Goal: Information Seeking & Learning: Learn about a topic

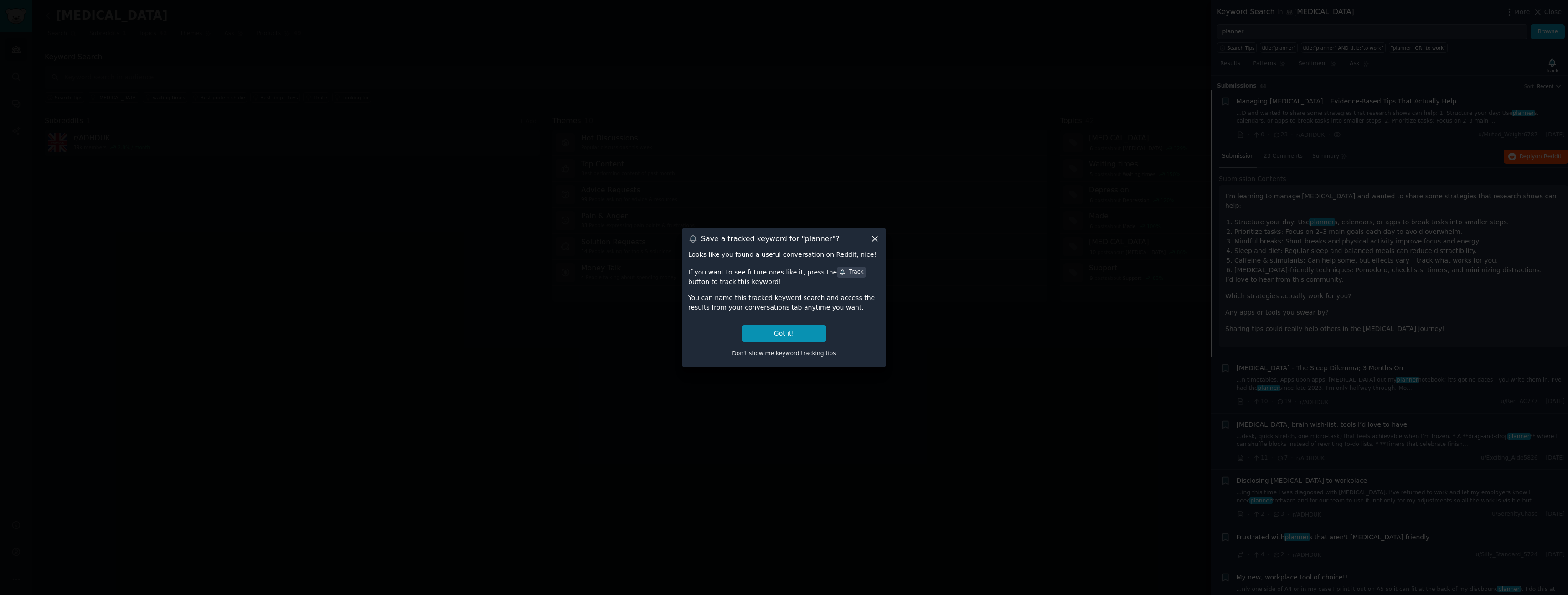
scroll to position [15, 0]
click at [878, 236] on icon at bounding box center [875, 239] width 5 height 5
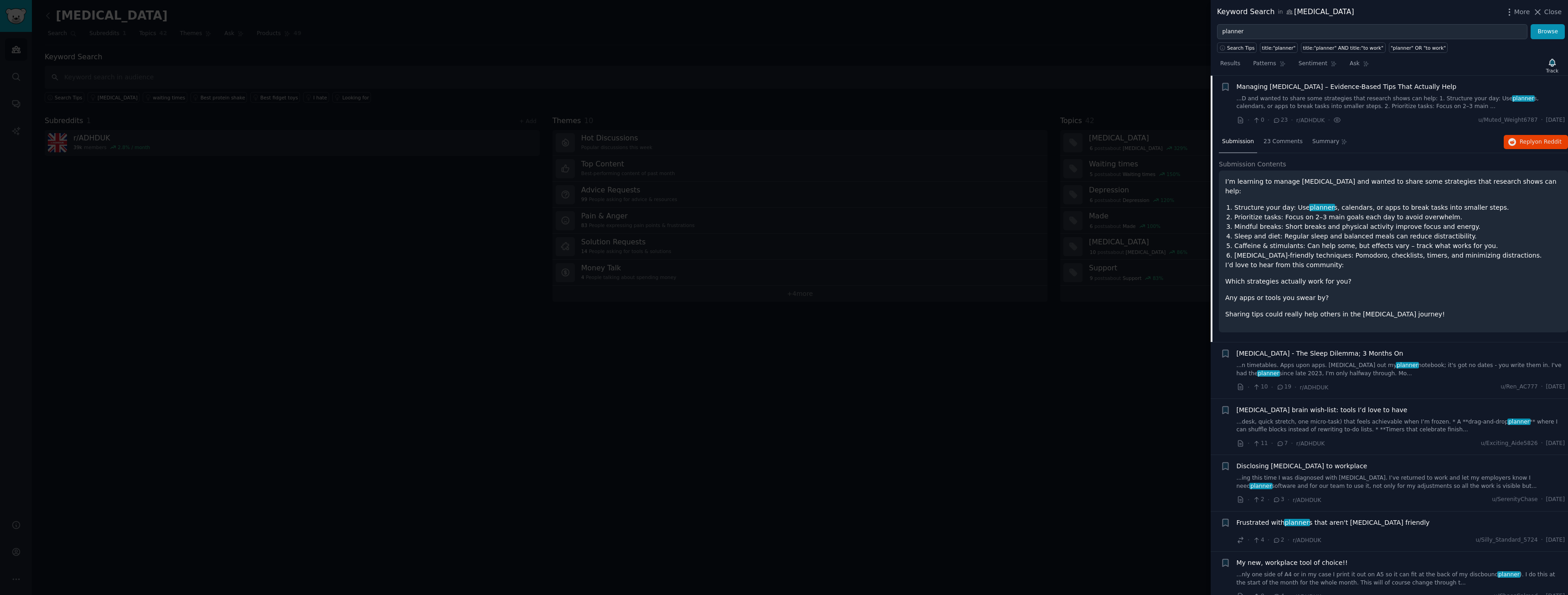
click at [1447, 362] on link "...n timetables. Apps upon apps. [MEDICAL_DATA] out my planner notebook; it's g…" at bounding box center [1401, 370] width 329 height 16
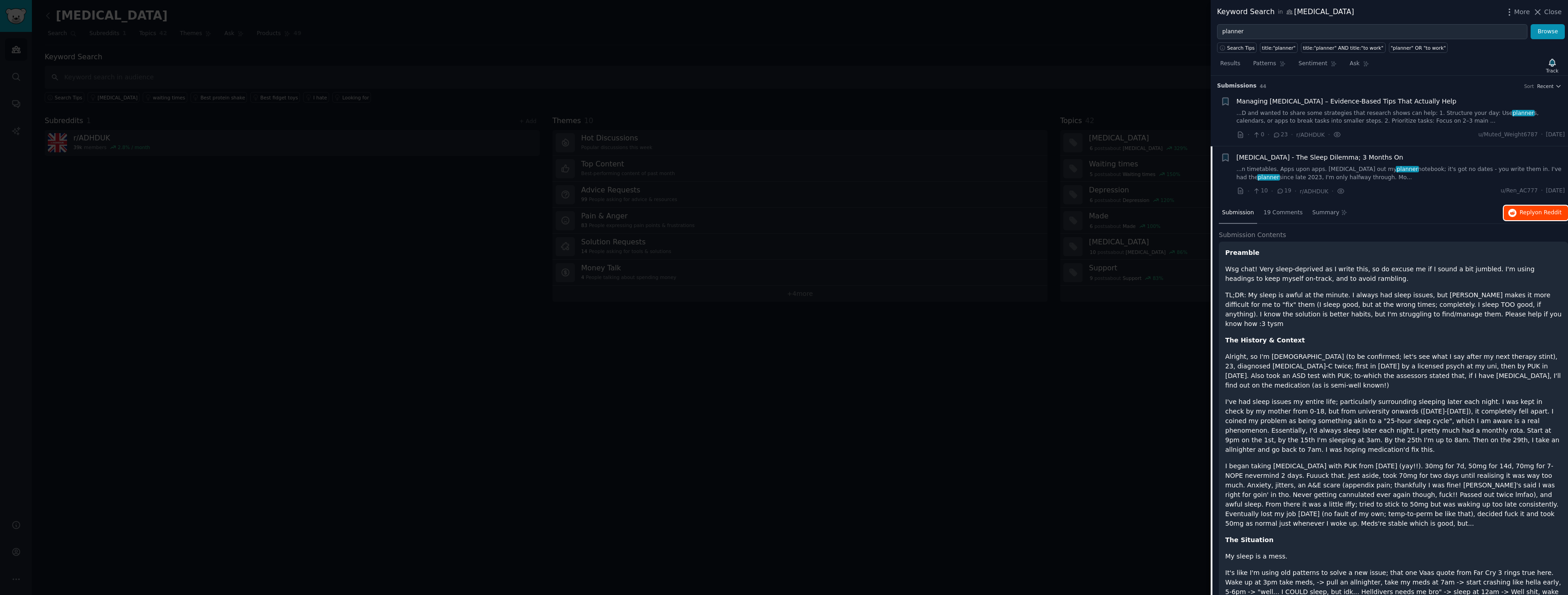
click at [1538, 215] on span "on Reddit" at bounding box center [1548, 213] width 26 height 6
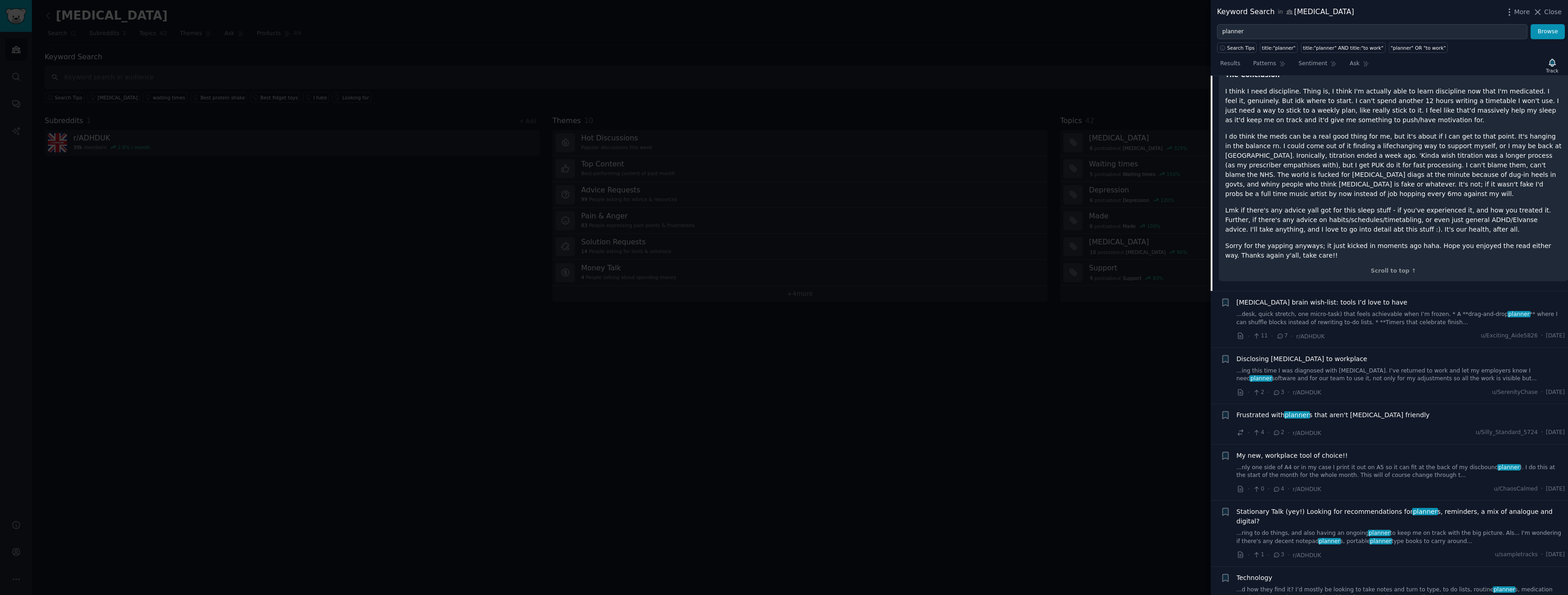
scroll to position [730, 0]
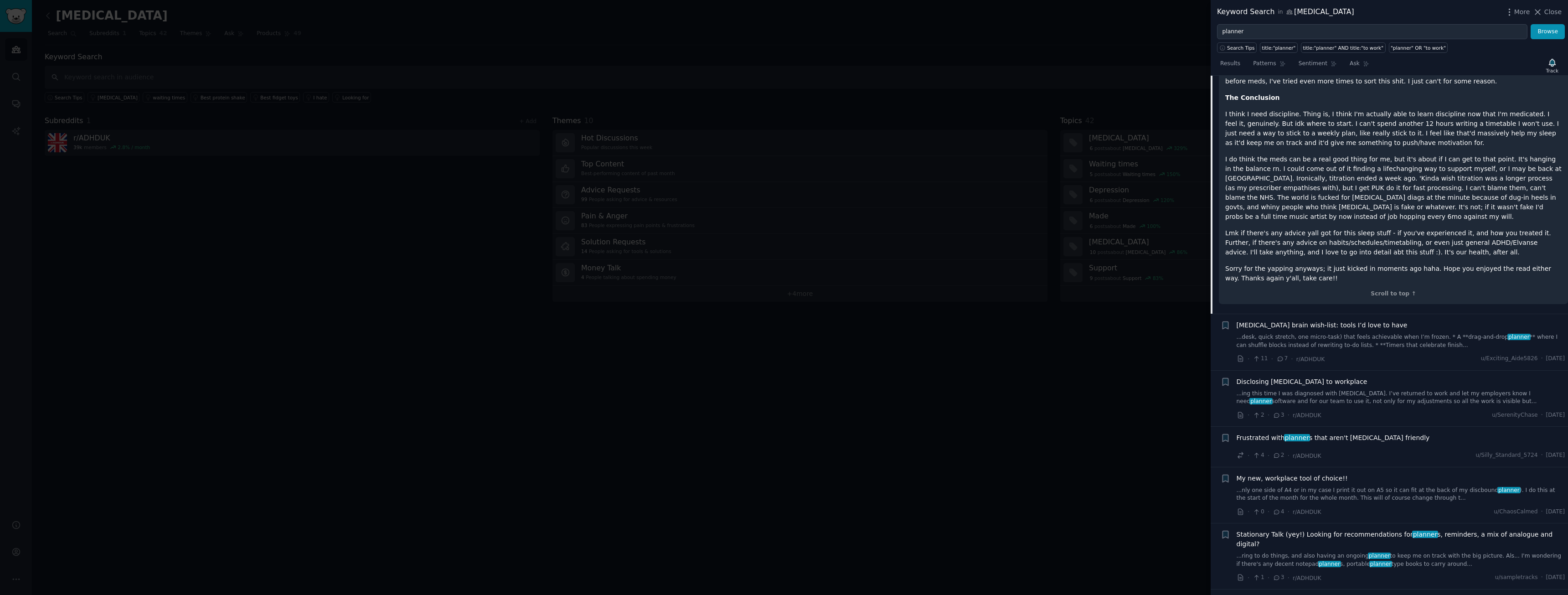
click at [1424, 333] on link "...desk, quick stretch, one micro-task) that feels achievable when I’m frozen. …" at bounding box center [1401, 341] width 329 height 16
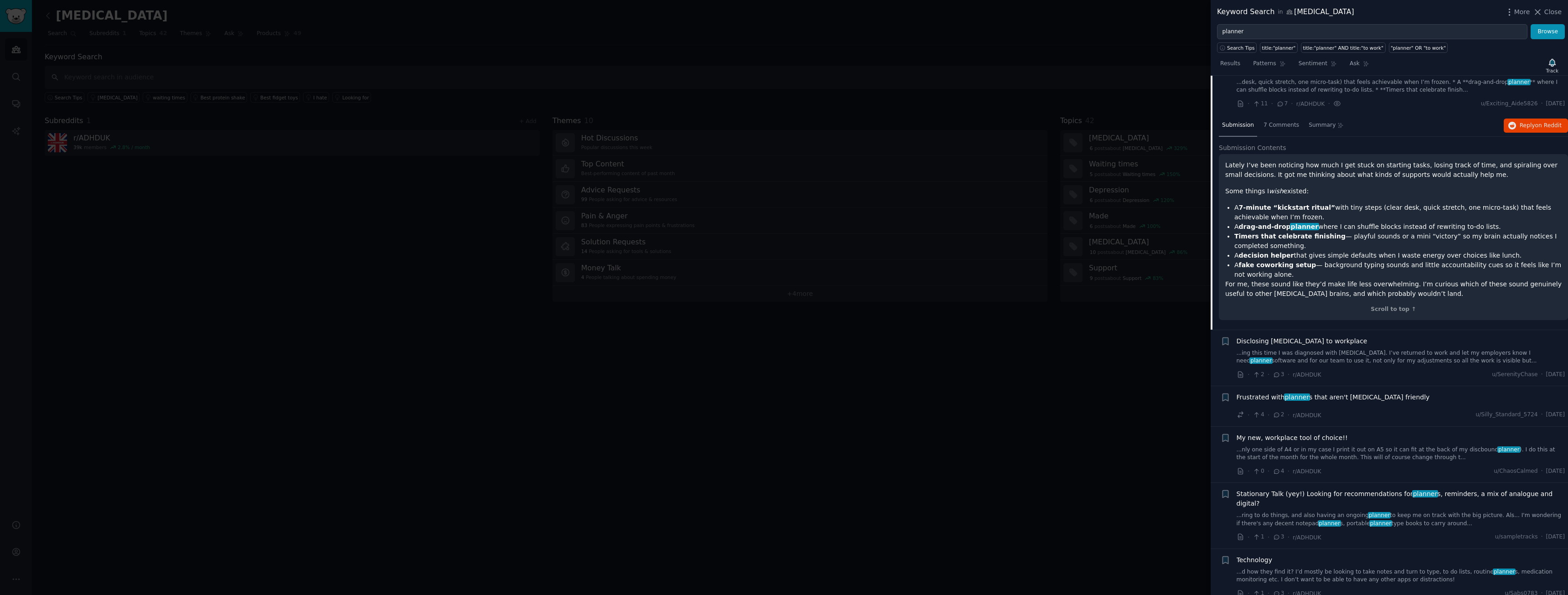
scroll to position [127, 0]
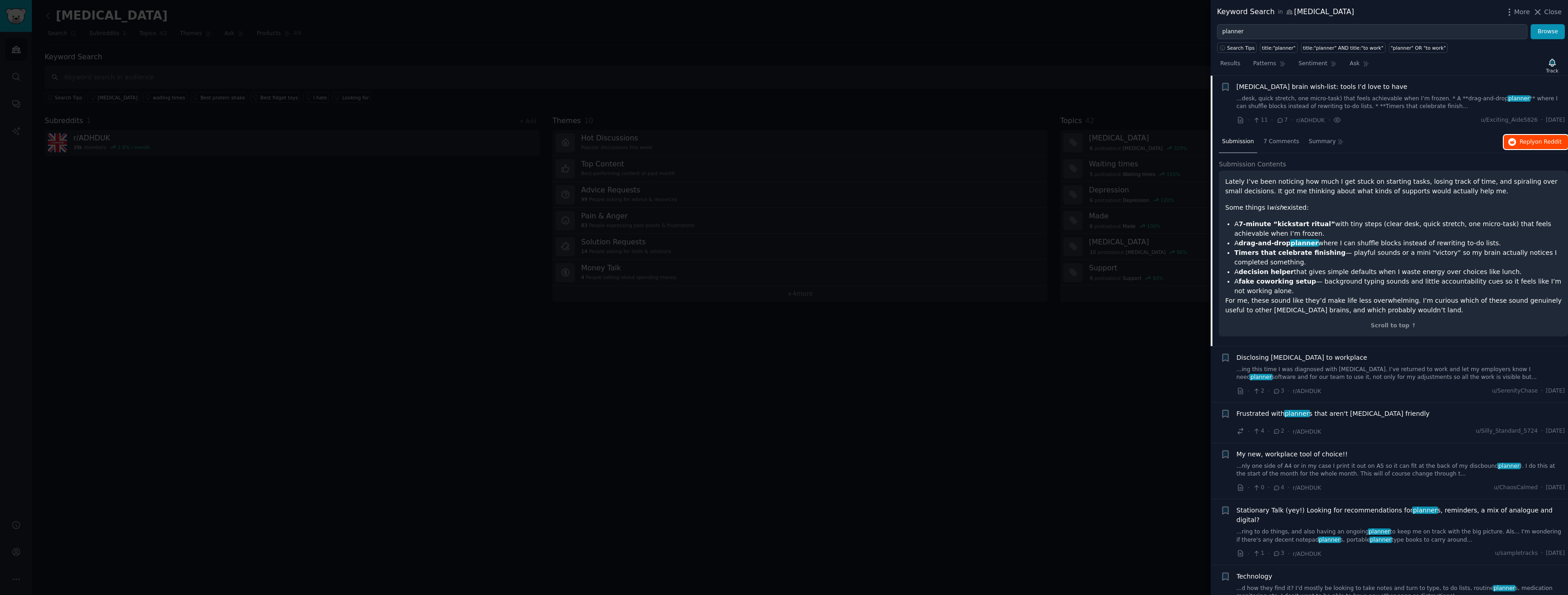
click at [1533, 146] on button "Reply on Reddit" at bounding box center [1536, 143] width 65 height 15
click at [1407, 368] on link "...ing this time I was diagnosed with [MEDICAL_DATA]. I’ve returned to work and…" at bounding box center [1401, 374] width 329 height 16
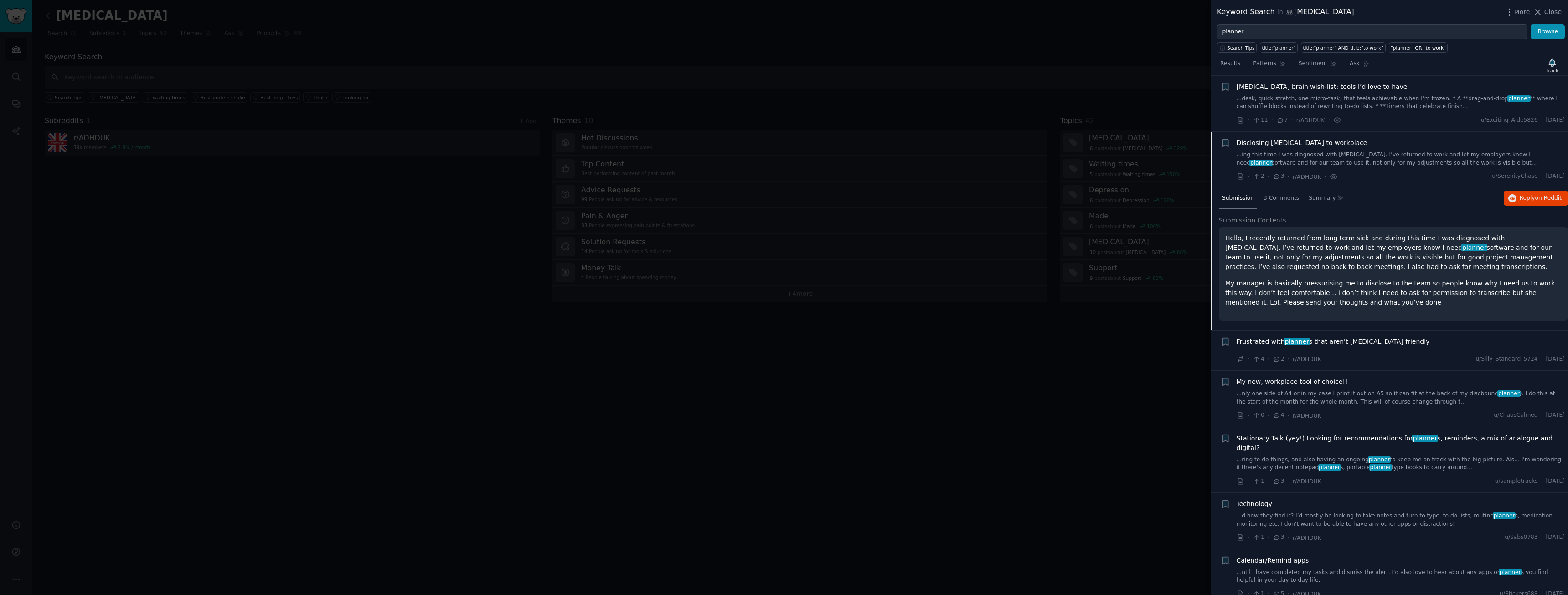
scroll to position [183, 0]
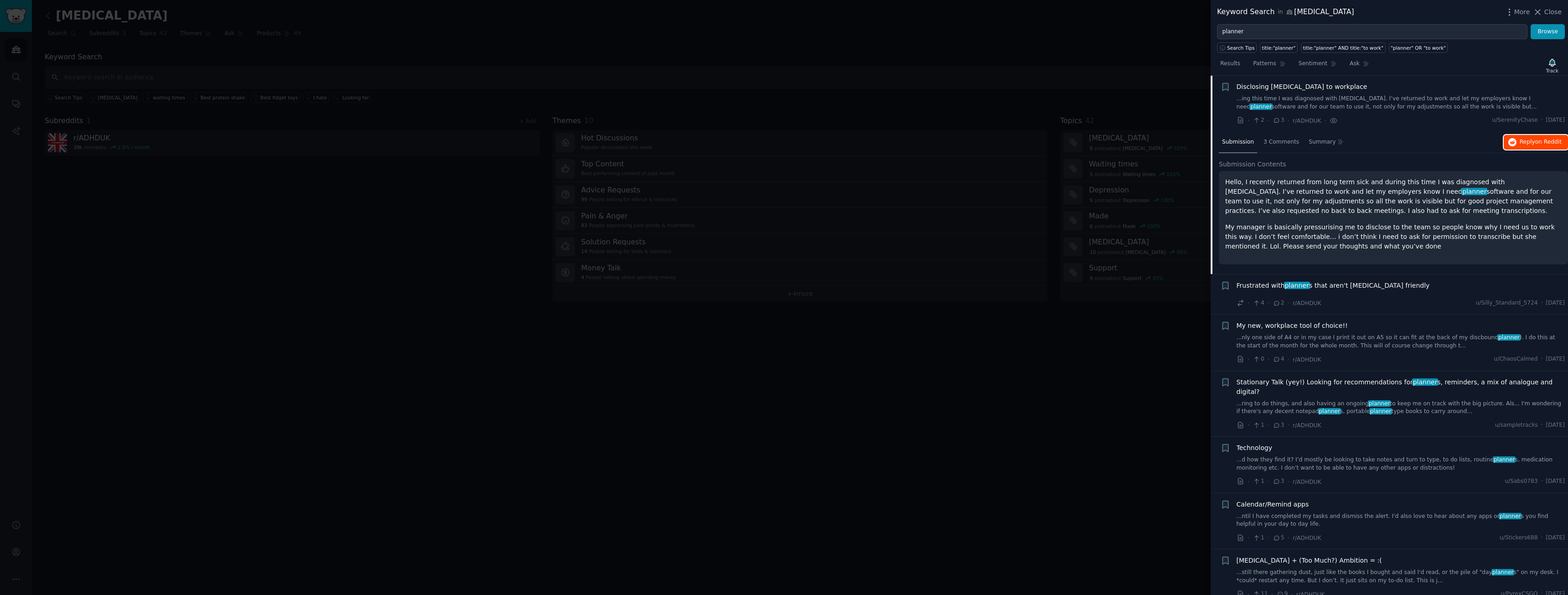
click at [1553, 139] on span "on Reddit" at bounding box center [1548, 142] width 26 height 6
click at [1554, 11] on span "Close" at bounding box center [1553, 12] width 17 height 10
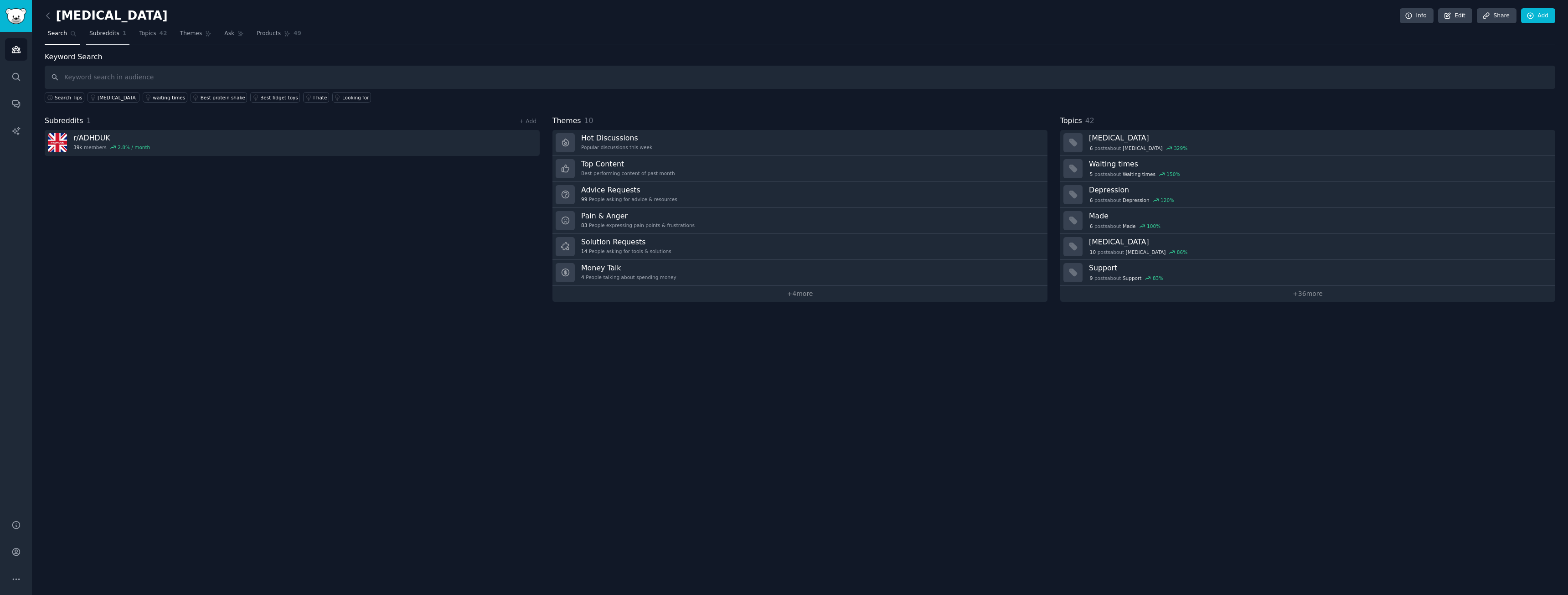
click at [110, 37] on span "Subreddits" at bounding box center [104, 33] width 30 height 8
